Goal: Check status: Check status

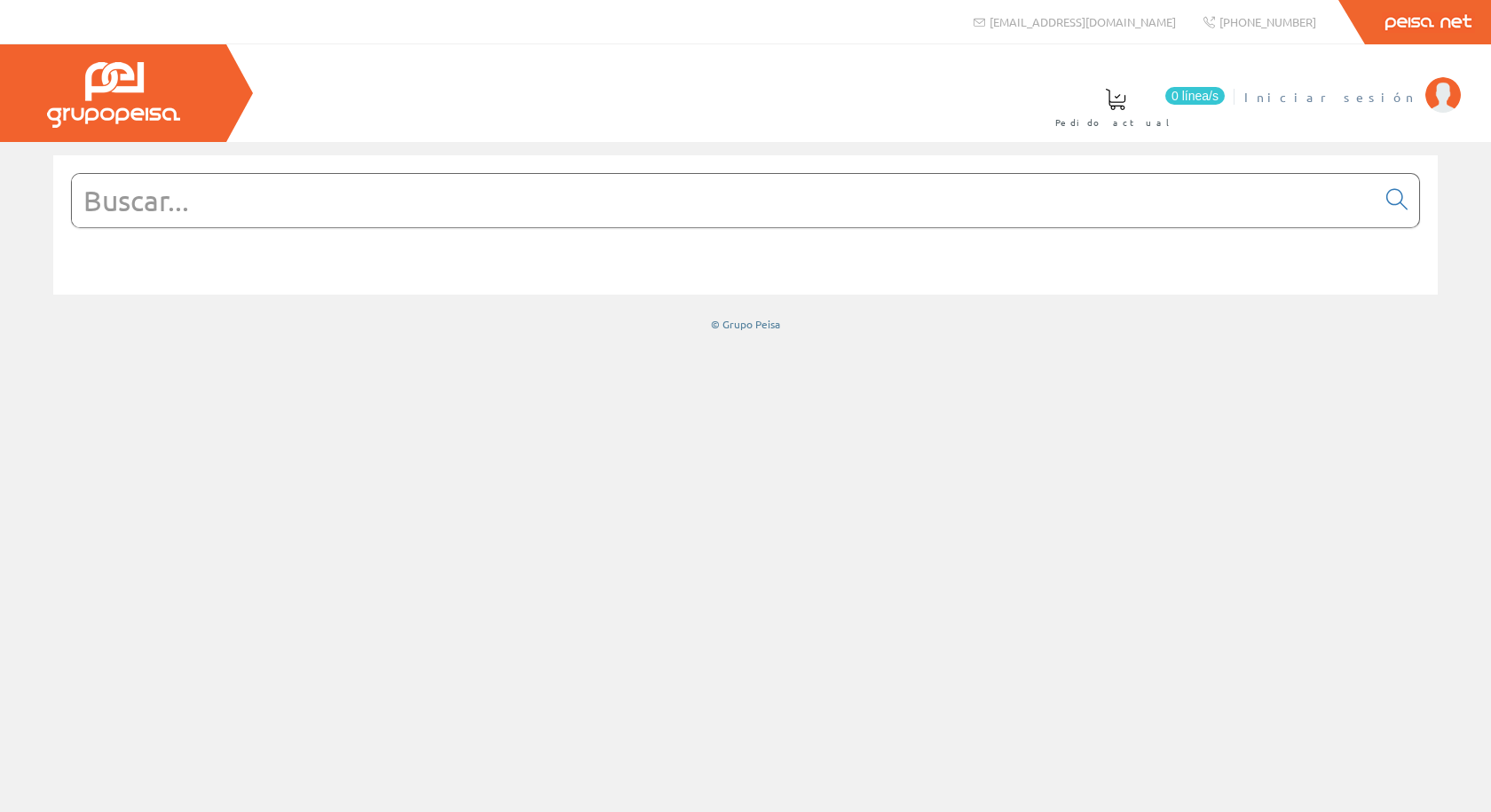
click at [1395, 94] on span "Iniciar sesión" at bounding box center [1329, 97] width 172 height 18
click at [1367, 97] on span "Inma Catalán" at bounding box center [1343, 97] width 147 height 18
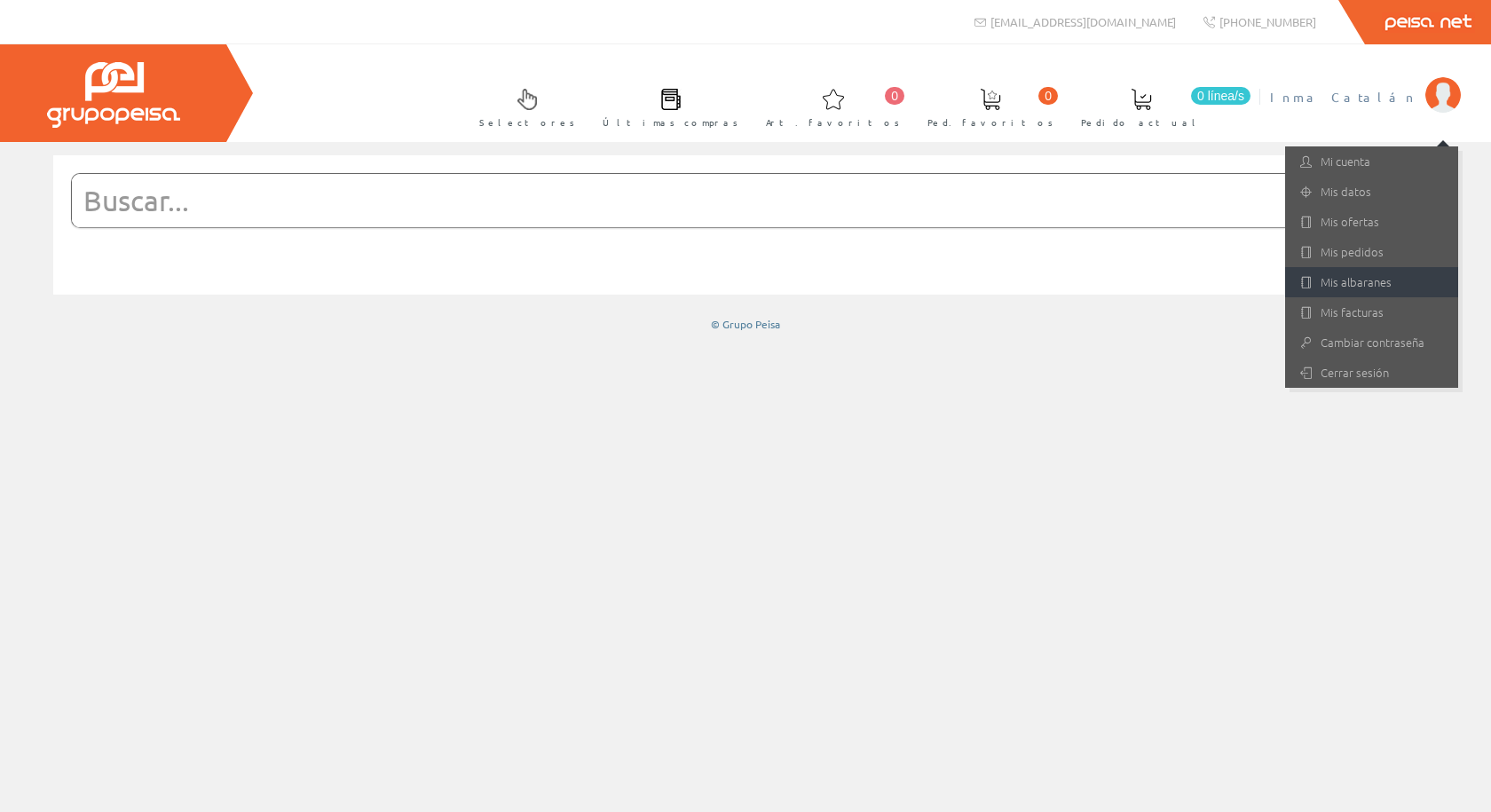
click at [1417, 269] on link "Mis albaranes" at bounding box center [1371, 282] width 173 height 30
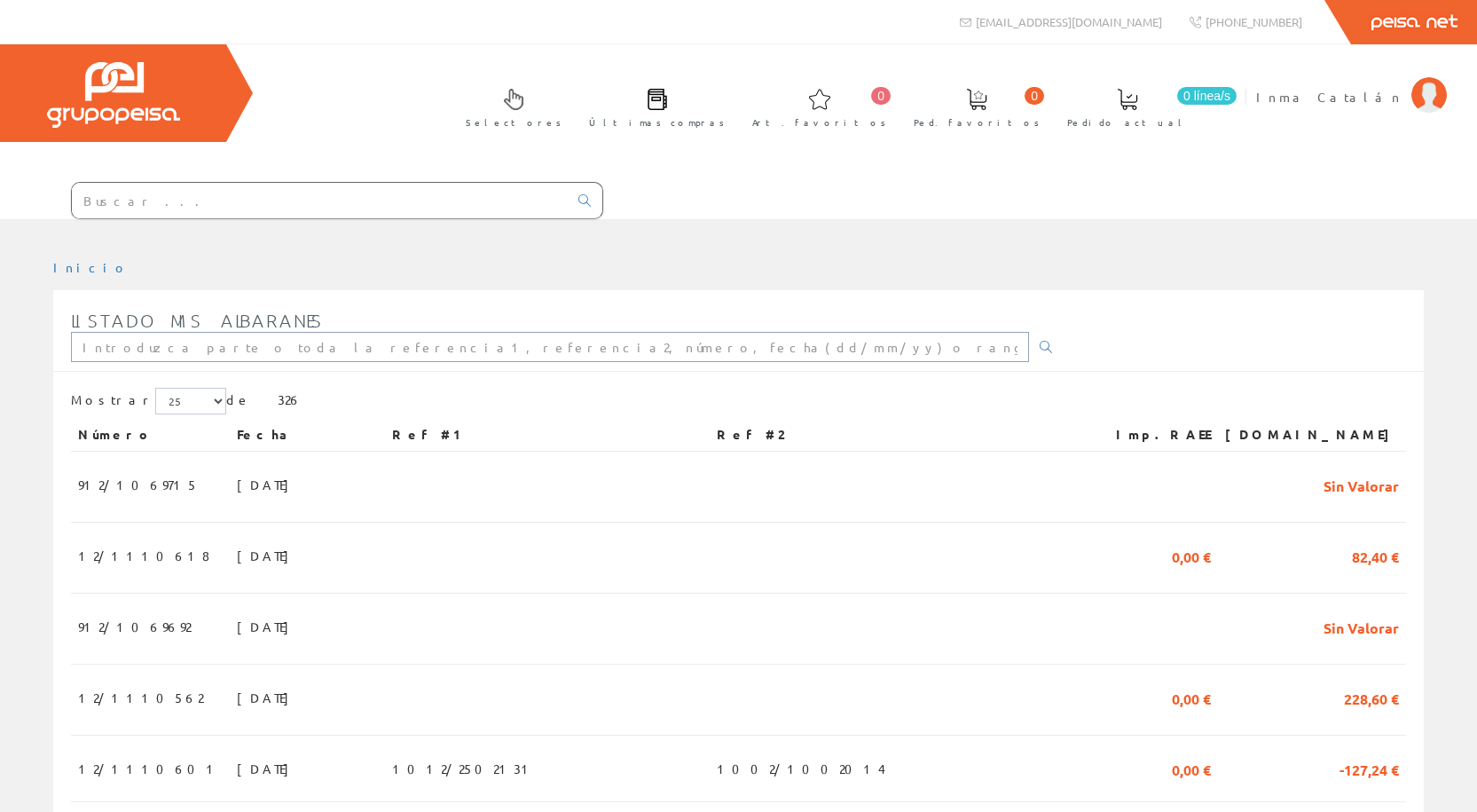
click at [199, 356] on input "text" at bounding box center [550, 346] width 958 height 30
type input "12/1110200"
click at [1029, 349] on link at bounding box center [1046, 346] width 35 height 30
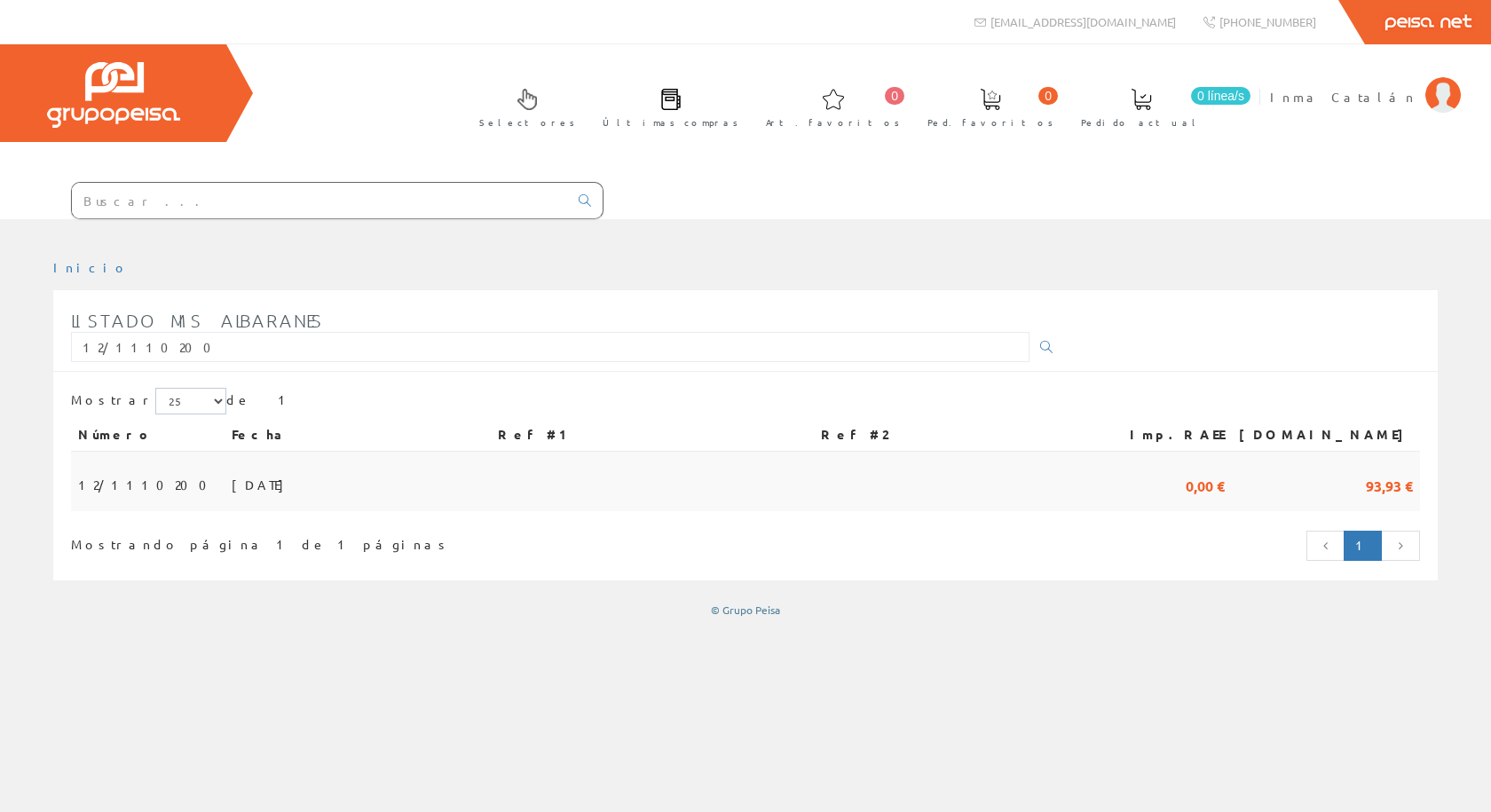
click at [231, 470] on span "[DATE]" at bounding box center [262, 484] width 61 height 30
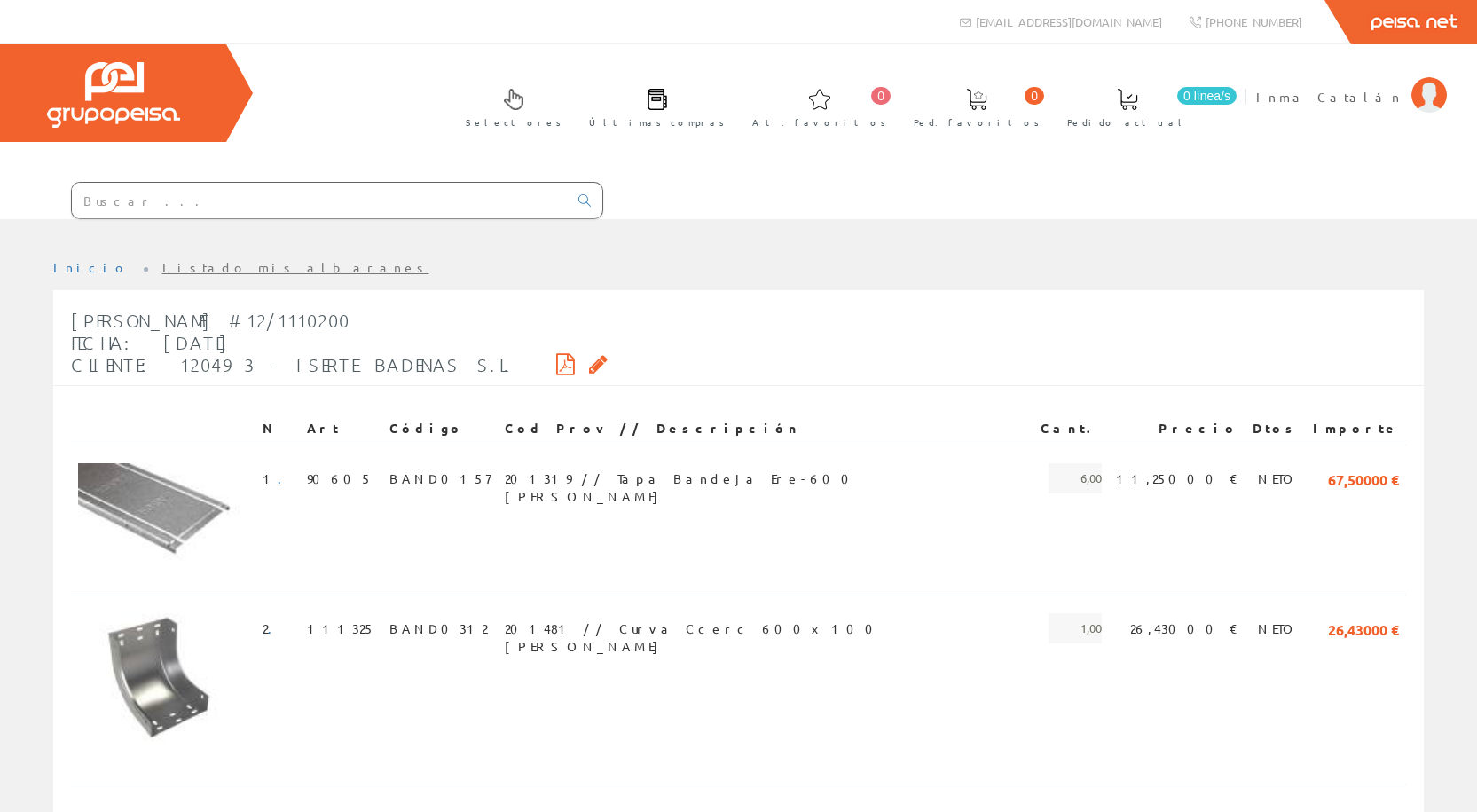
click at [590, 370] on icon at bounding box center [599, 363] width 19 height 12
